Goal: Information Seeking & Learning: Learn about a topic

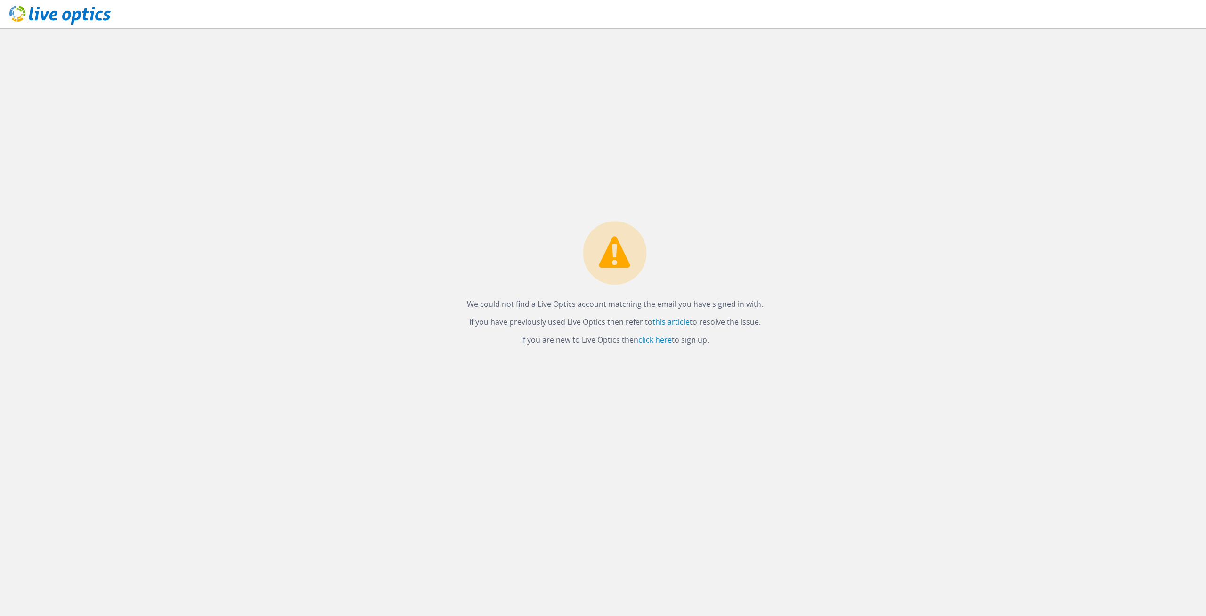
click at [75, 22] on icon at bounding box center [59, 15] width 101 height 19
click at [664, 324] on link "this article" at bounding box center [670, 322] width 37 height 10
click at [658, 338] on link "click here" at bounding box center [654, 339] width 33 height 10
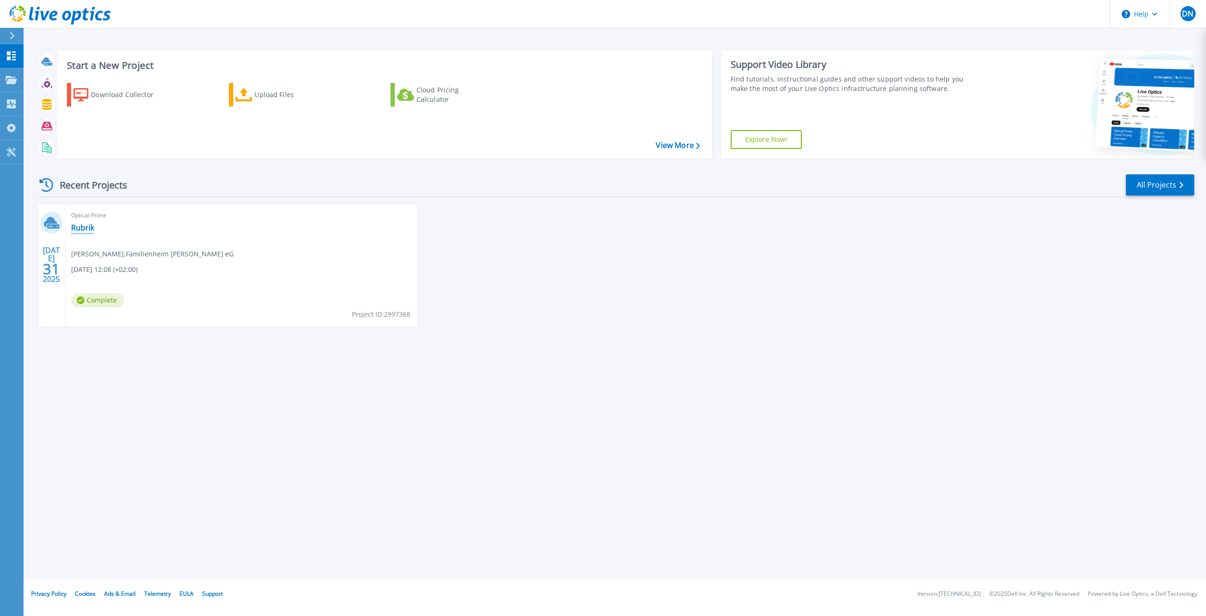
click at [83, 227] on link "Rubrik" at bounding box center [82, 227] width 23 height 9
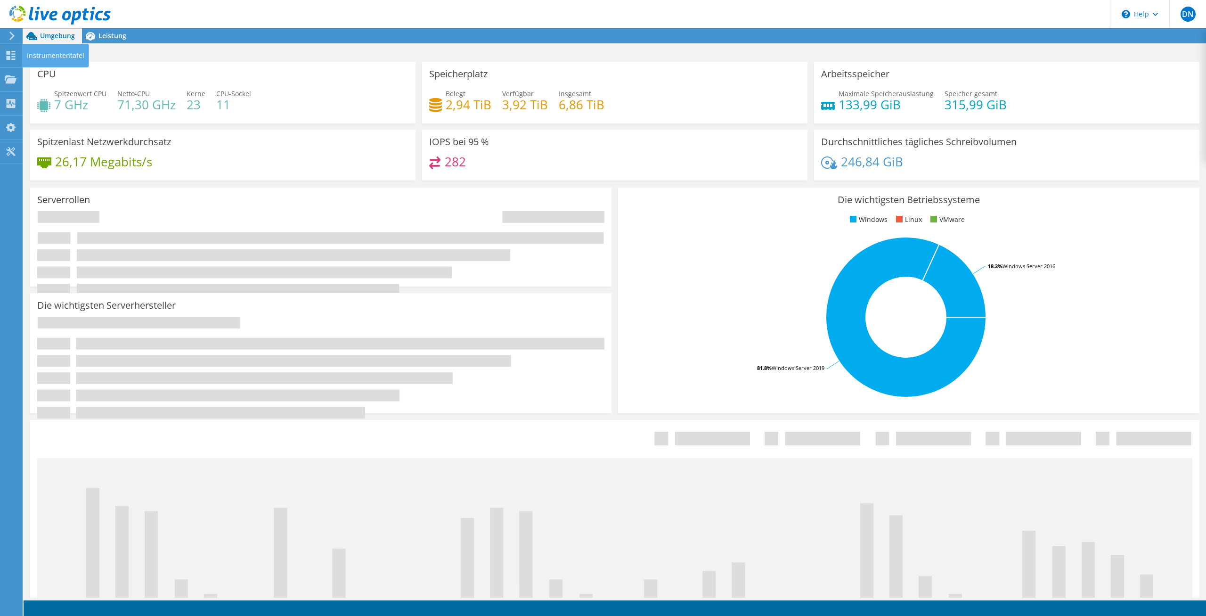
click at [11, 51] on icon at bounding box center [10, 55] width 11 height 9
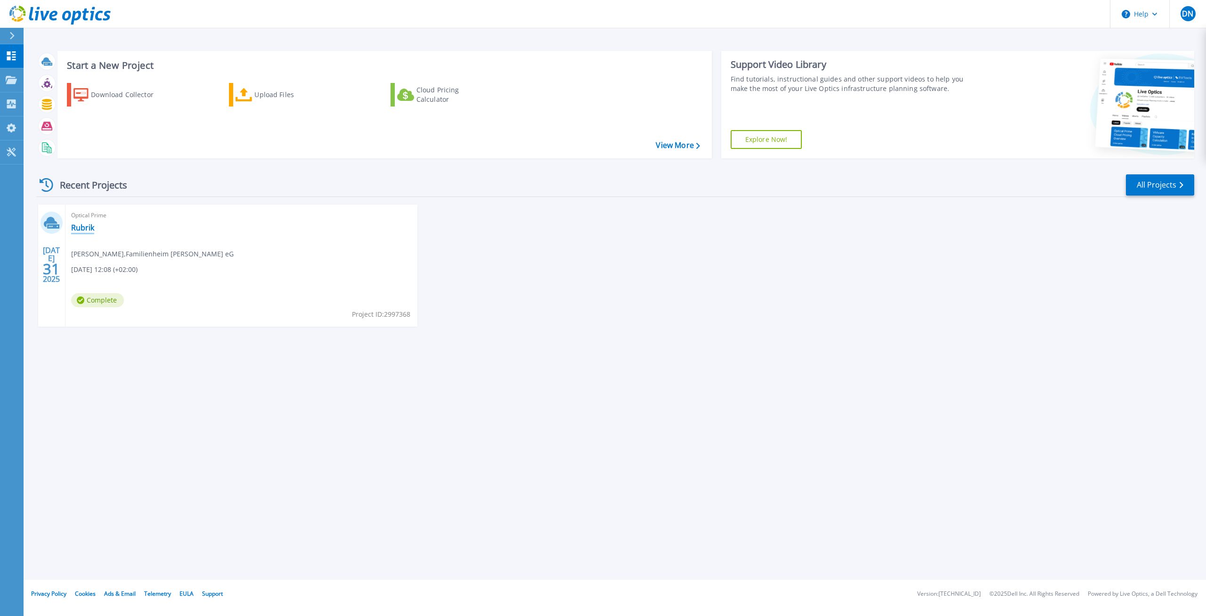
click at [83, 226] on link "Rubrik" at bounding box center [82, 227] width 23 height 9
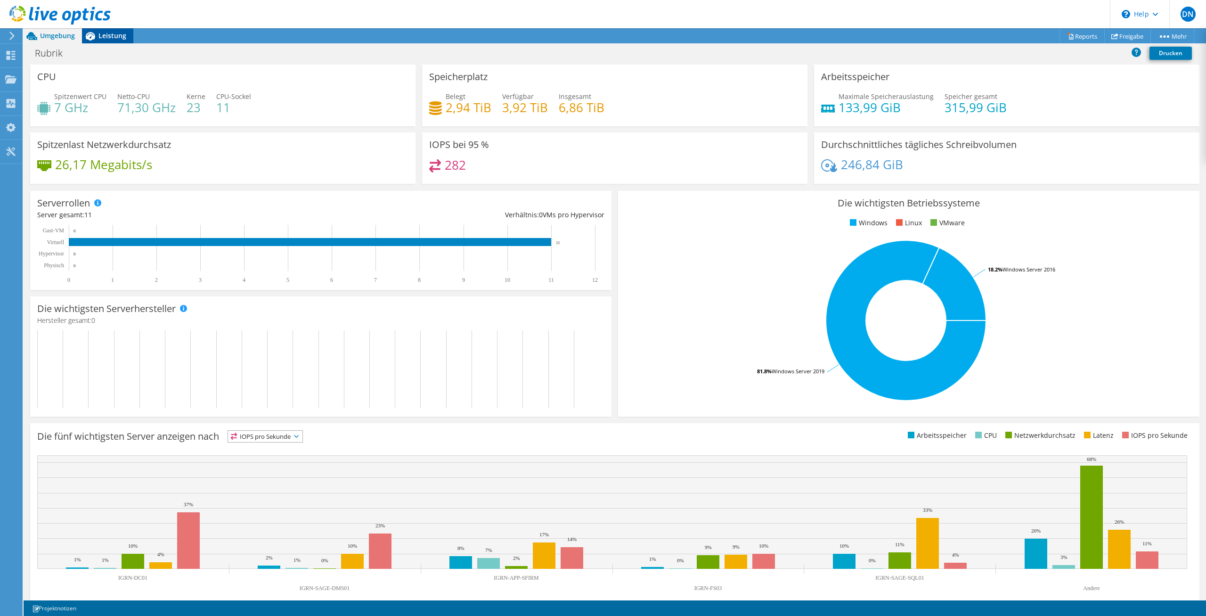
click at [110, 36] on span "Leistung" at bounding box center [112, 35] width 28 height 9
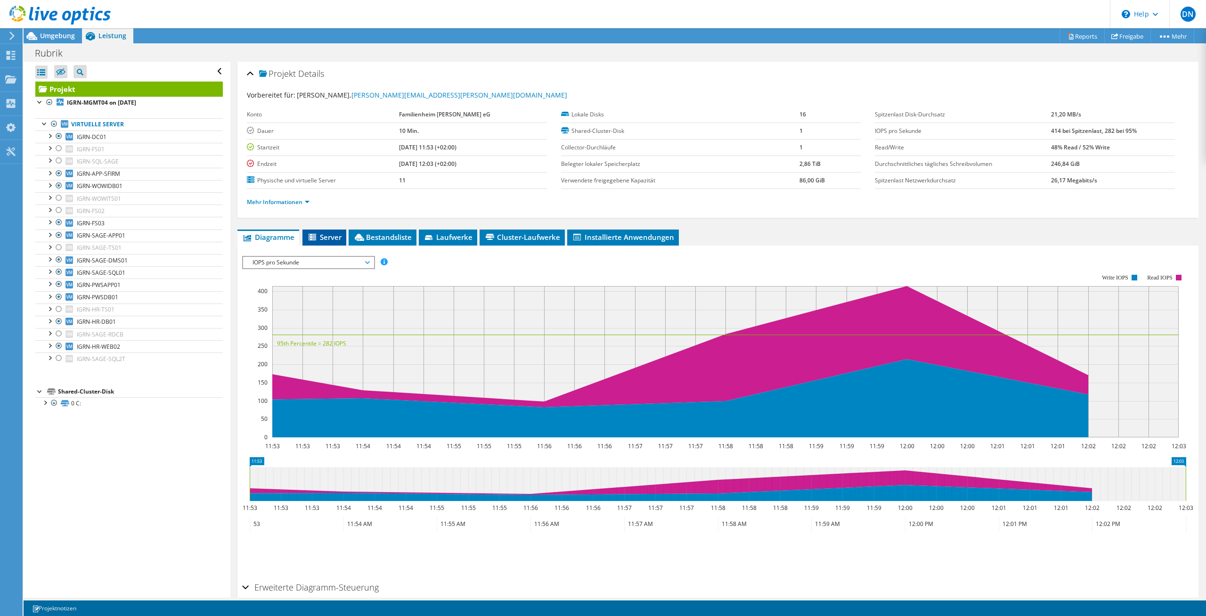
click at [327, 229] on li "Server" at bounding box center [324, 237] width 44 height 16
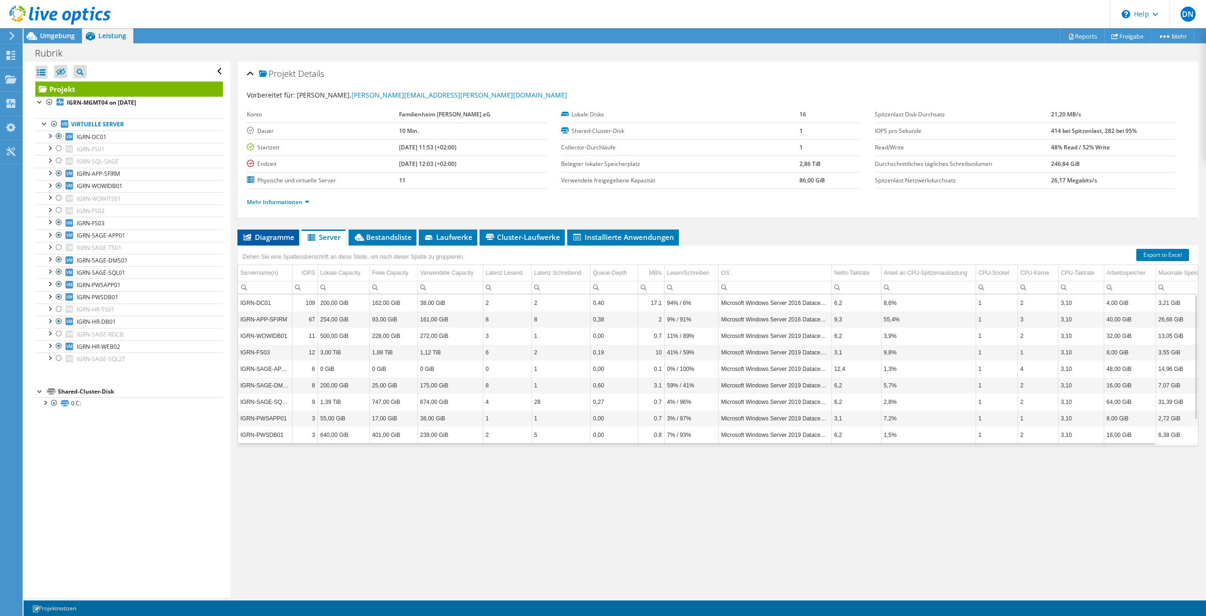
click at [271, 237] on span "Diagramme" at bounding box center [268, 236] width 52 height 9
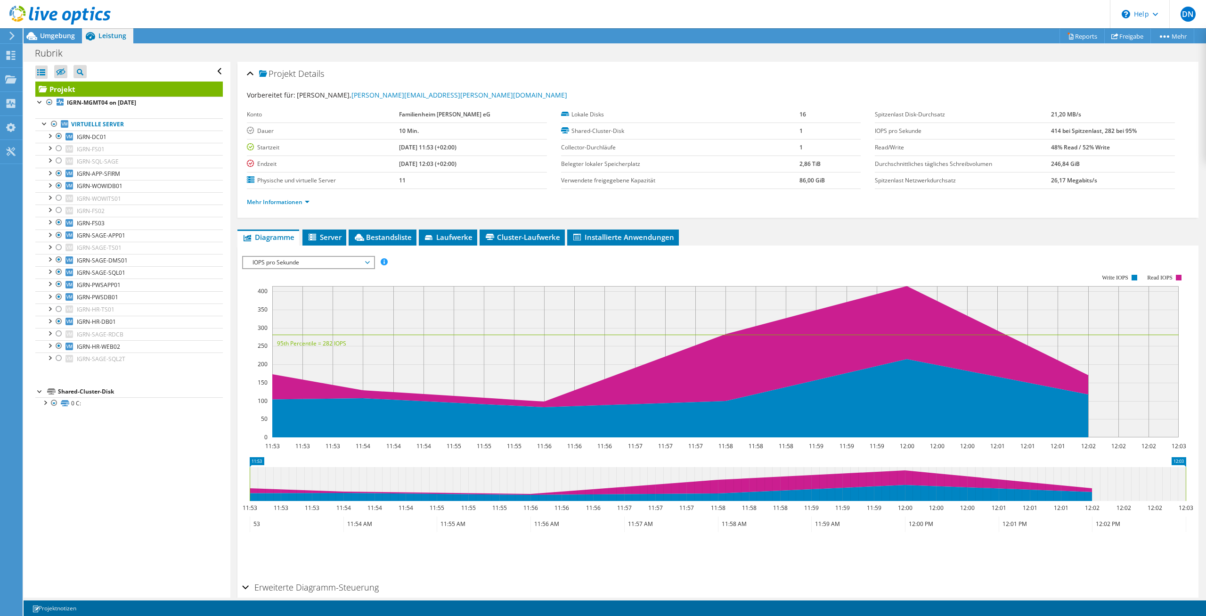
drag, startPoint x: 795, startPoint y: 163, endPoint x: 828, endPoint y: 163, distance: 33.0
click at [828, 163] on tr "Belegter lokaler [STREET_ADDRESS]" at bounding box center [711, 163] width 300 height 16
click at [447, 232] on span "Laufwerke" at bounding box center [447, 236] width 49 height 9
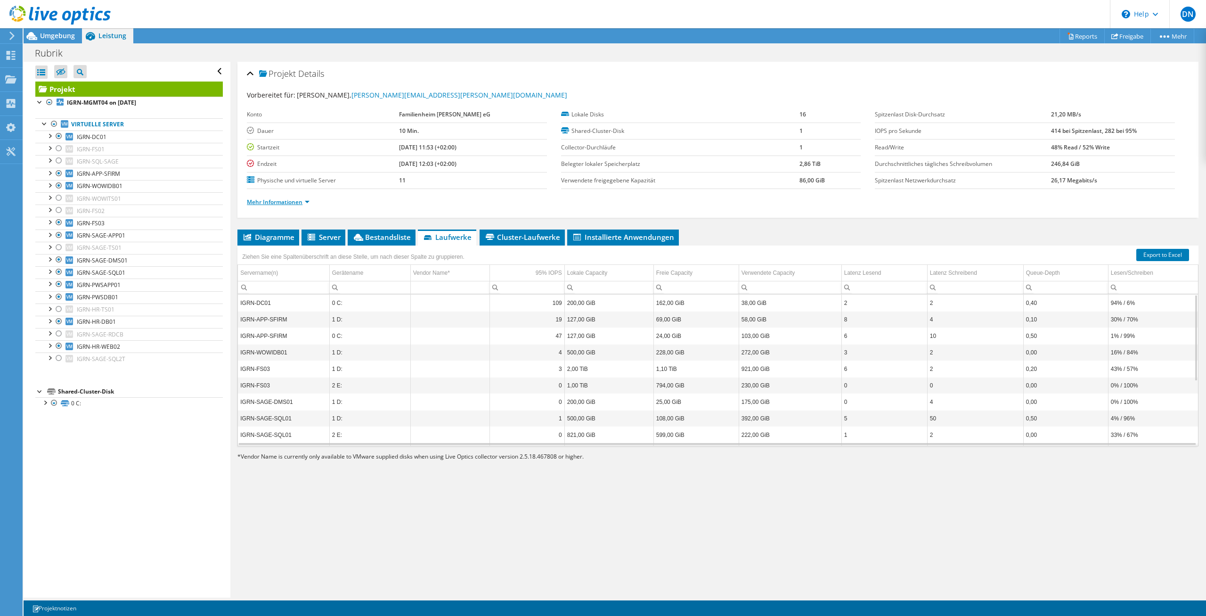
click at [301, 201] on link "Mehr Informationen" at bounding box center [278, 202] width 63 height 8
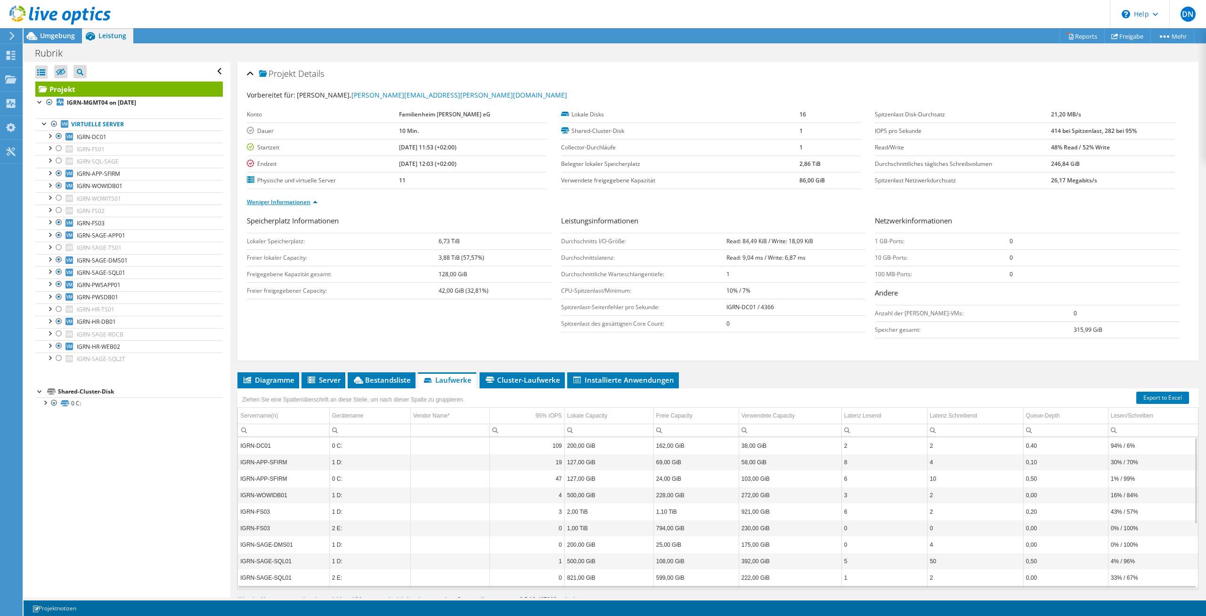
drag, startPoint x: 301, startPoint y: 201, endPoint x: 313, endPoint y: 195, distance: 13.7
click at [312, 197] on li "Weniger Informationen" at bounding box center [285, 202] width 76 height 10
click at [301, 197] on li "Weniger Informationen" at bounding box center [285, 202] width 76 height 10
click at [299, 203] on link "Weniger Informationen" at bounding box center [282, 202] width 71 height 8
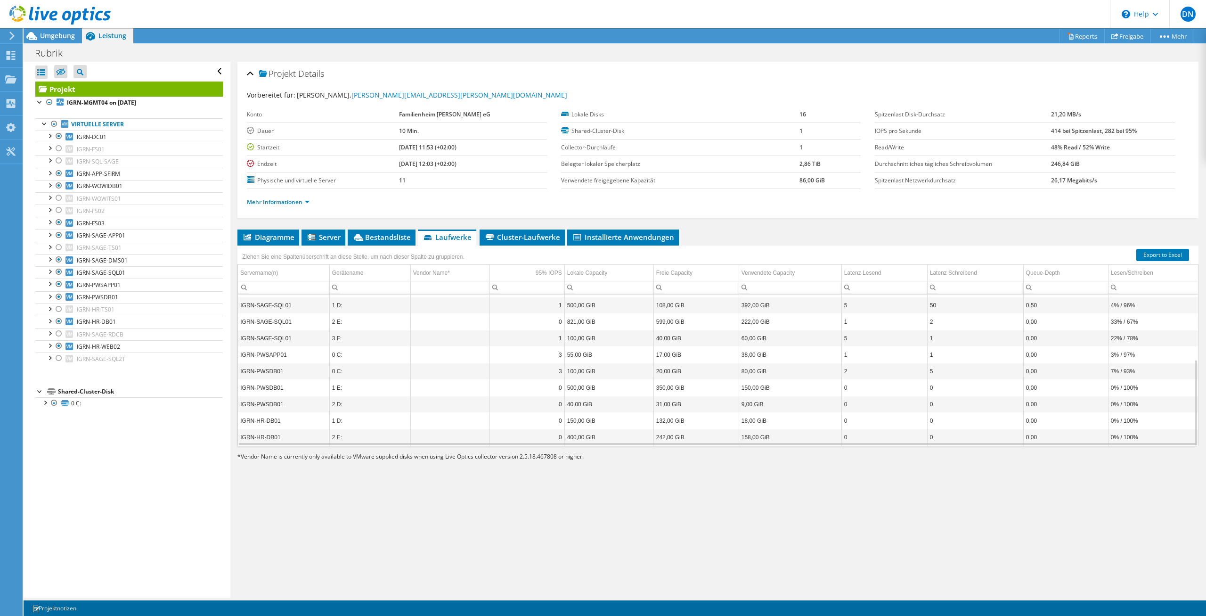
scroll to position [113, 0]
